Goal: Navigation & Orientation: Find specific page/section

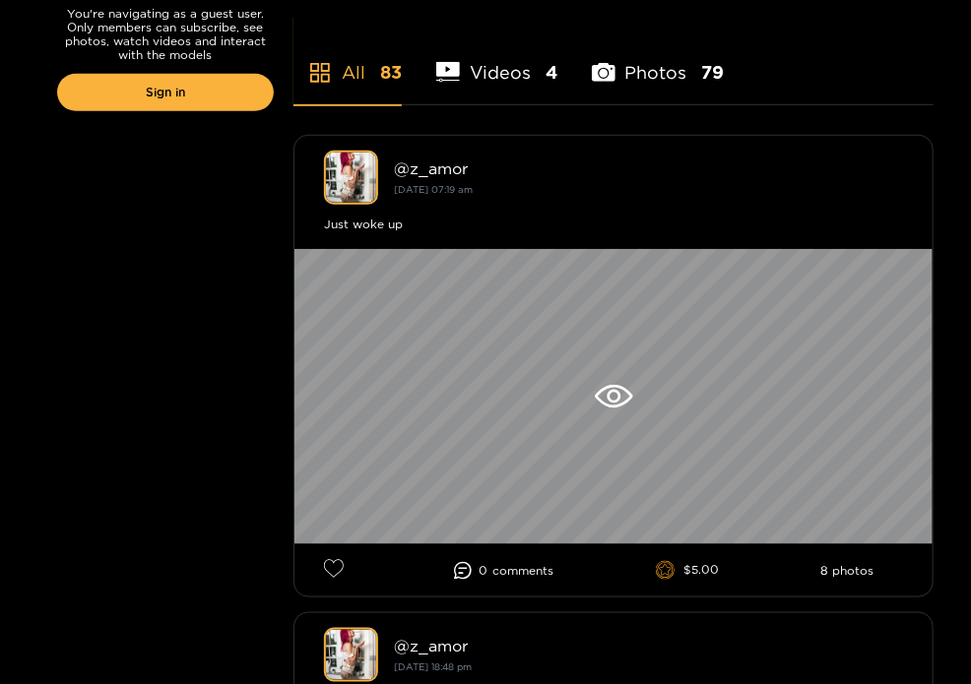
scroll to position [634, 0]
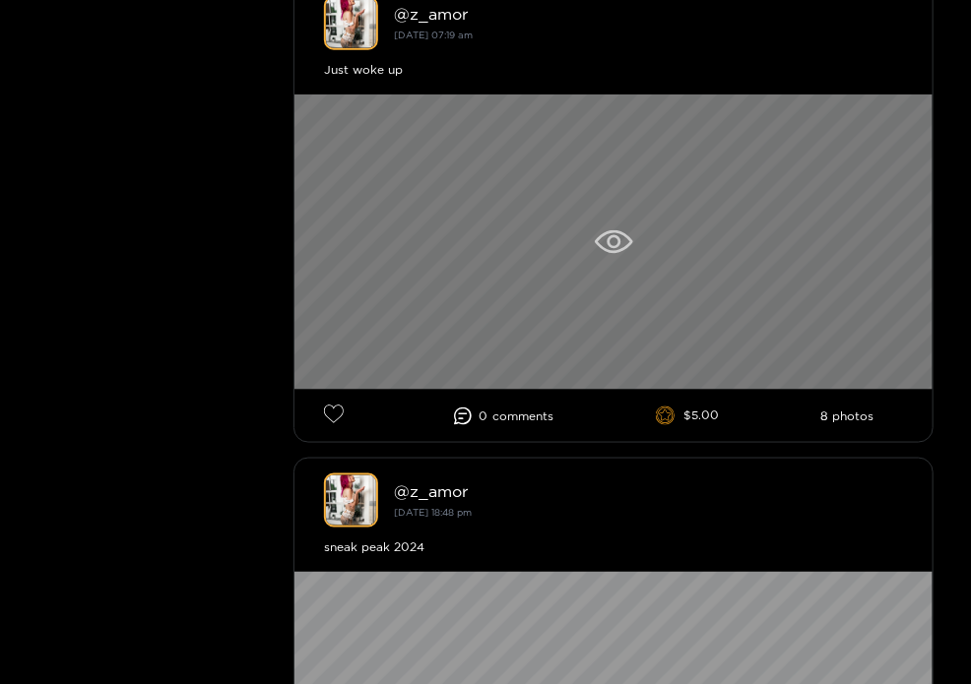
click at [584, 260] on div at bounding box center [613, 242] width 638 height 295
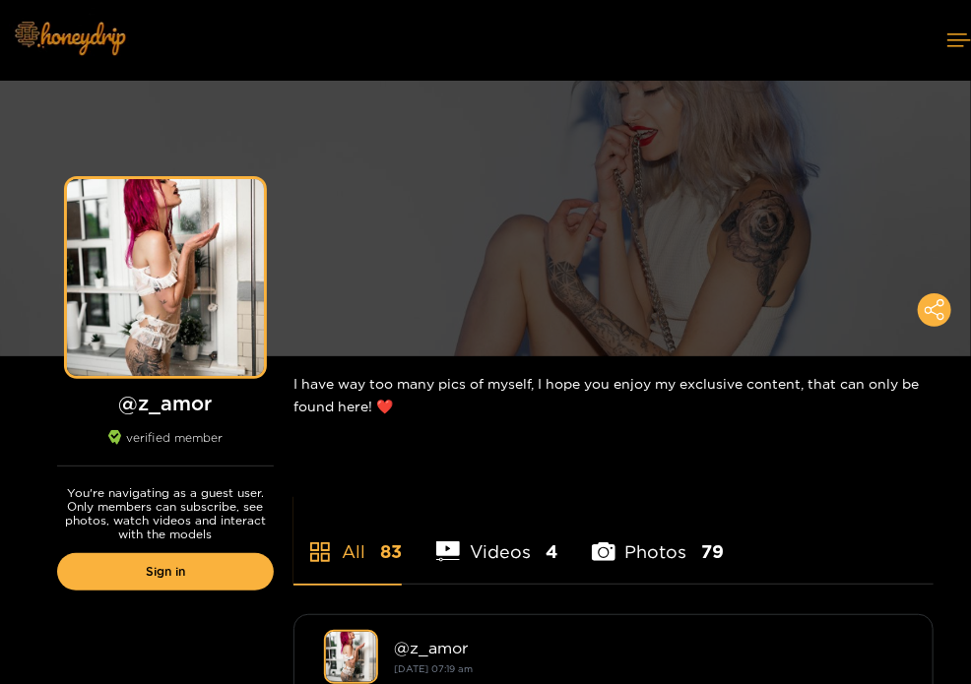
click at [74, 38] on img at bounding box center [69, 37] width 138 height 83
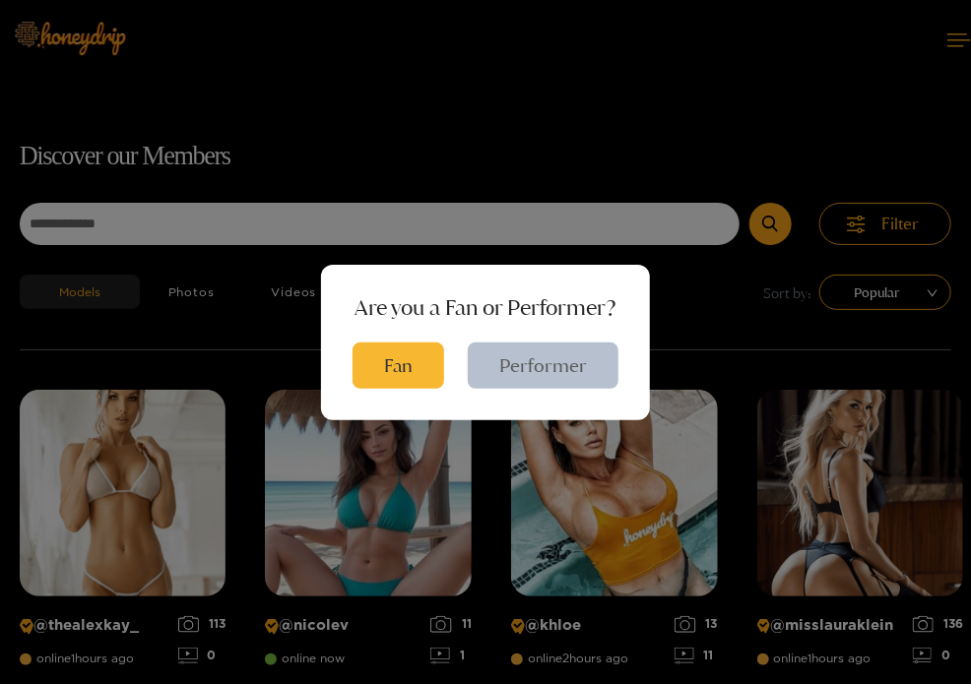
click at [525, 369] on button "Performer" at bounding box center [543, 366] width 151 height 46
